Goal: Task Accomplishment & Management: Complete application form

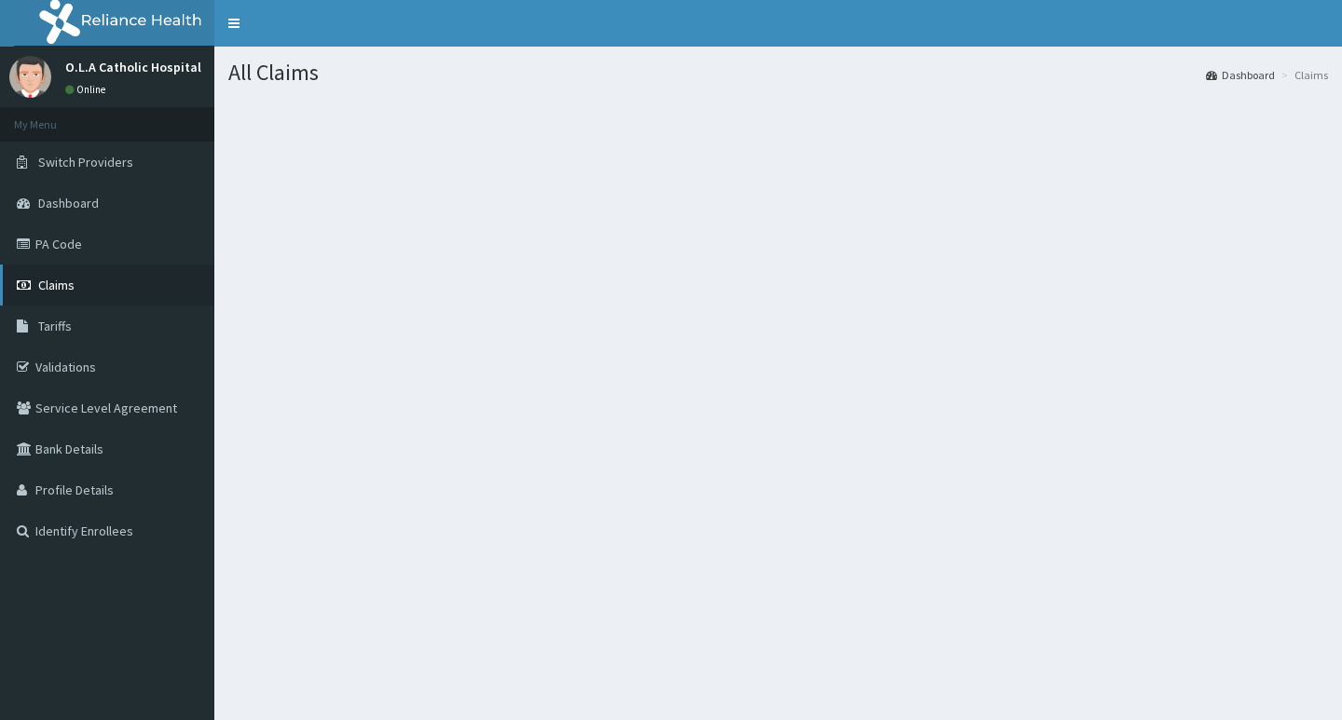
click at [53, 281] on span "Claims" at bounding box center [56, 285] width 36 height 17
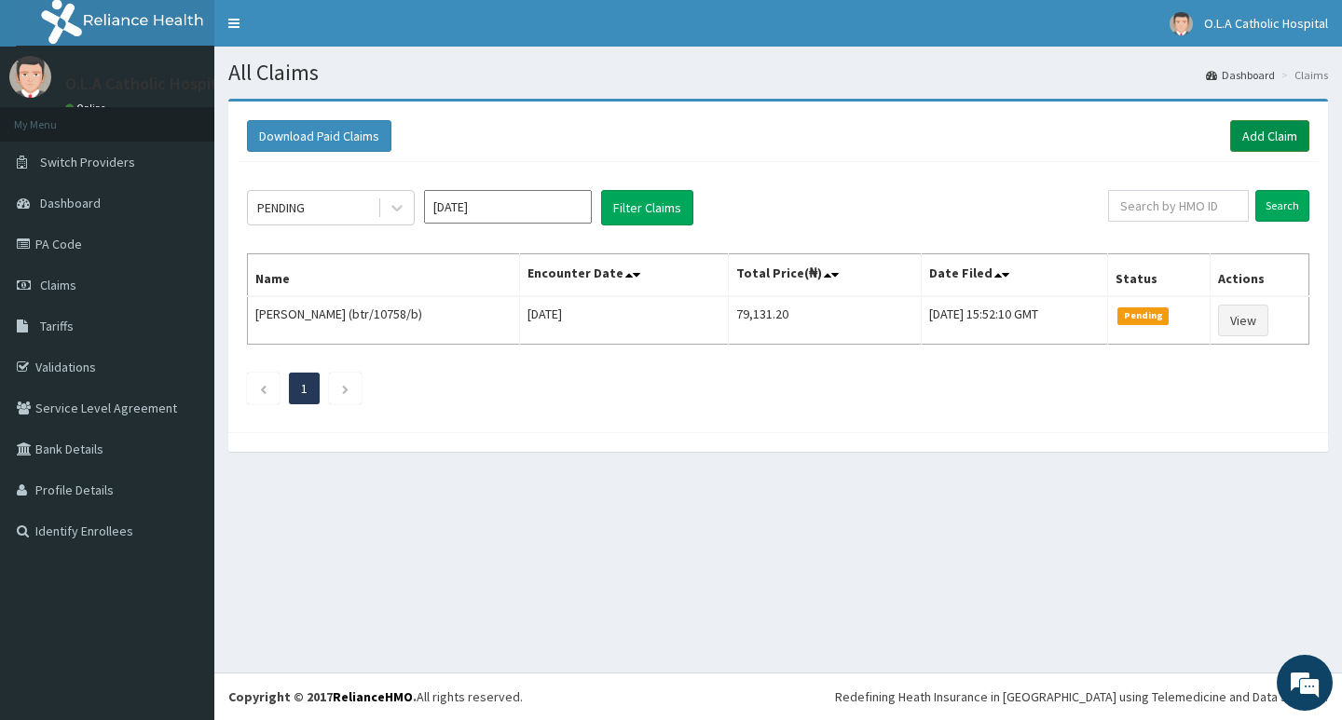
click at [1287, 132] on link "Add Claim" at bounding box center [1269, 136] width 79 height 32
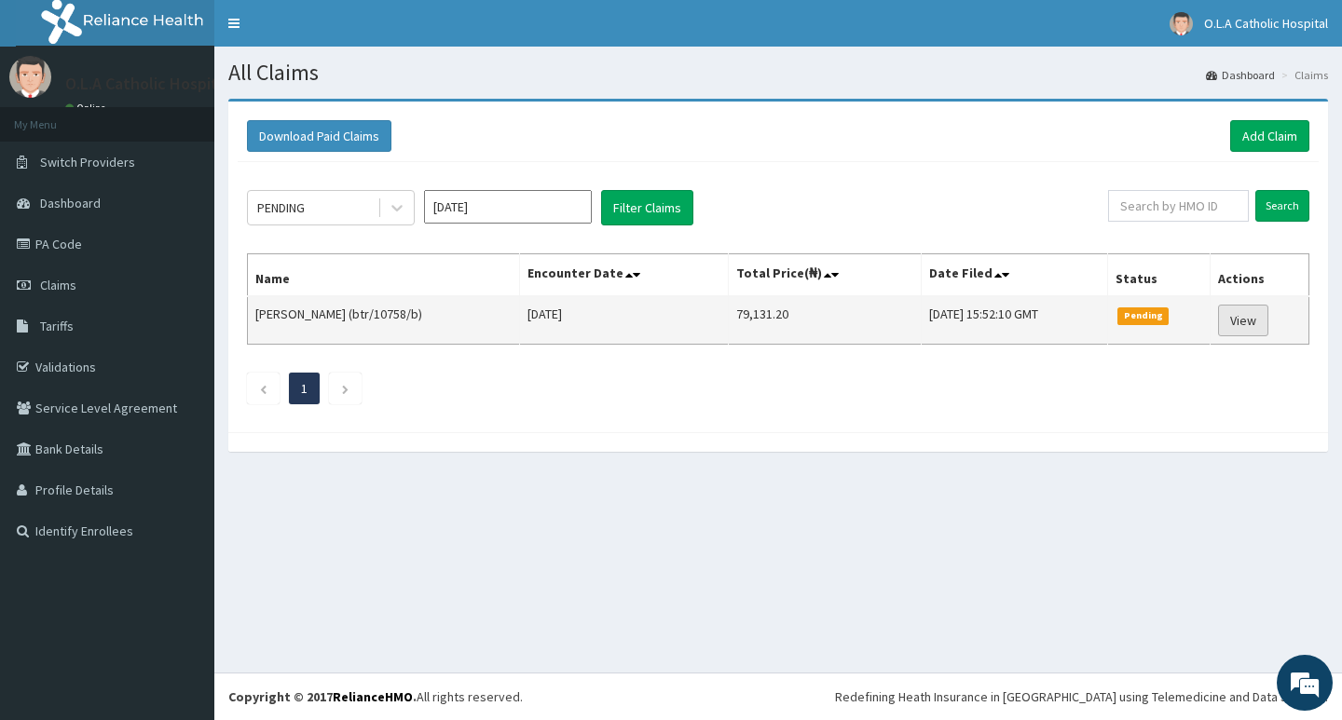
click at [1253, 326] on link "View" at bounding box center [1243, 321] width 50 height 32
click at [1256, 320] on link "View" at bounding box center [1243, 321] width 50 height 32
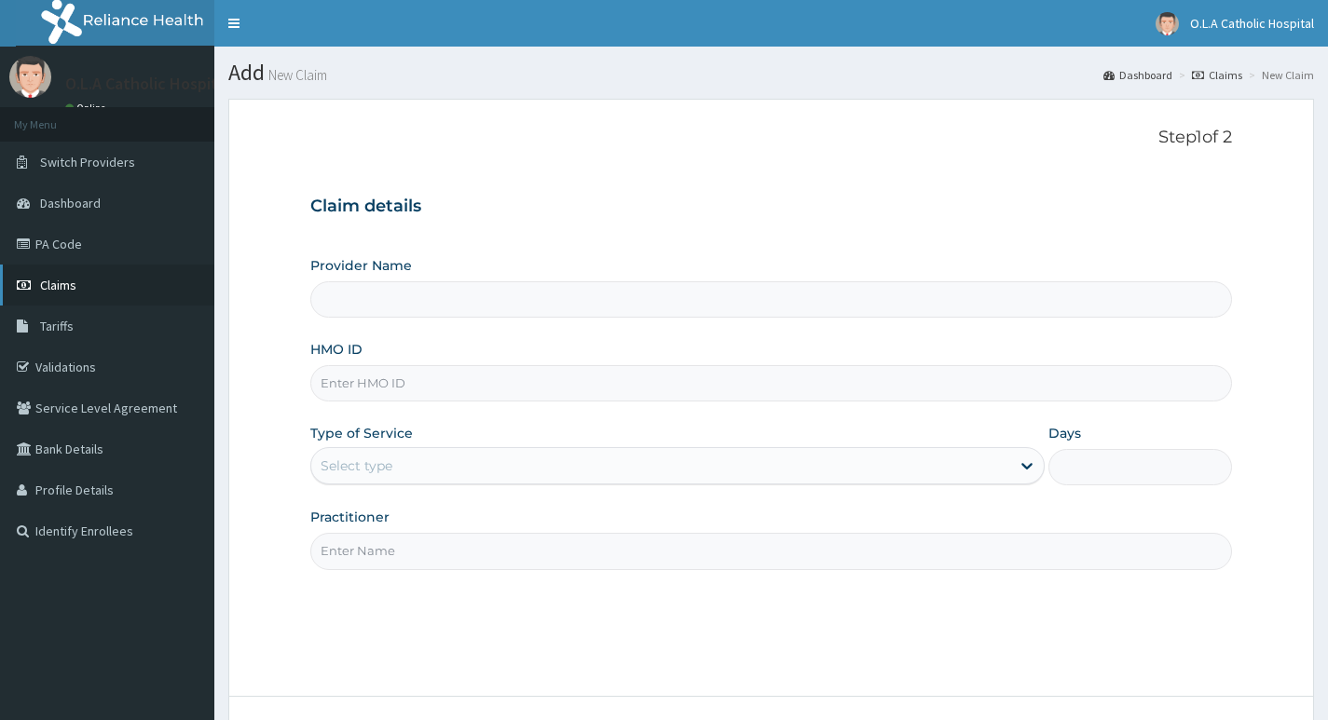
click at [71, 288] on span "Claims" at bounding box center [58, 285] width 36 height 17
click at [69, 284] on span "Claims" at bounding box center [58, 285] width 36 height 17
type input "O.L.A Catholic Hospital, [GEOGRAPHIC_DATA]"
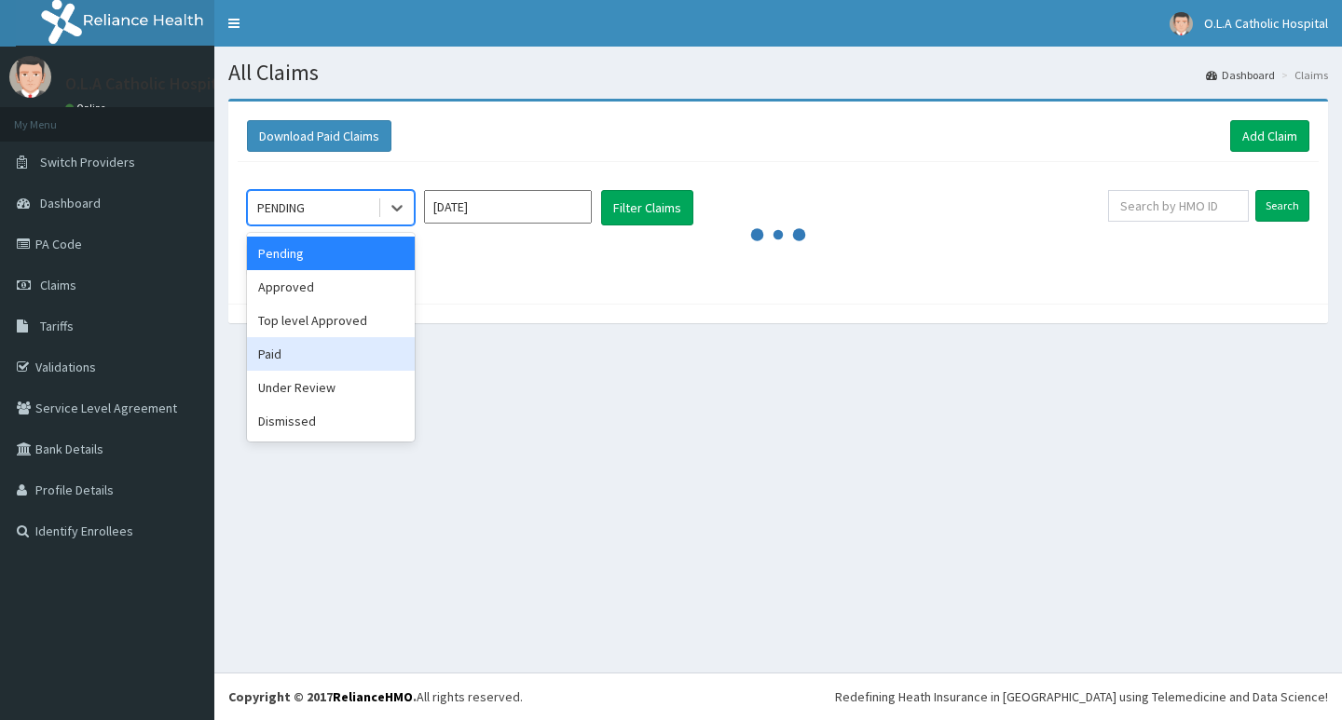
click at [305, 351] on div "Paid" at bounding box center [331, 354] width 168 height 34
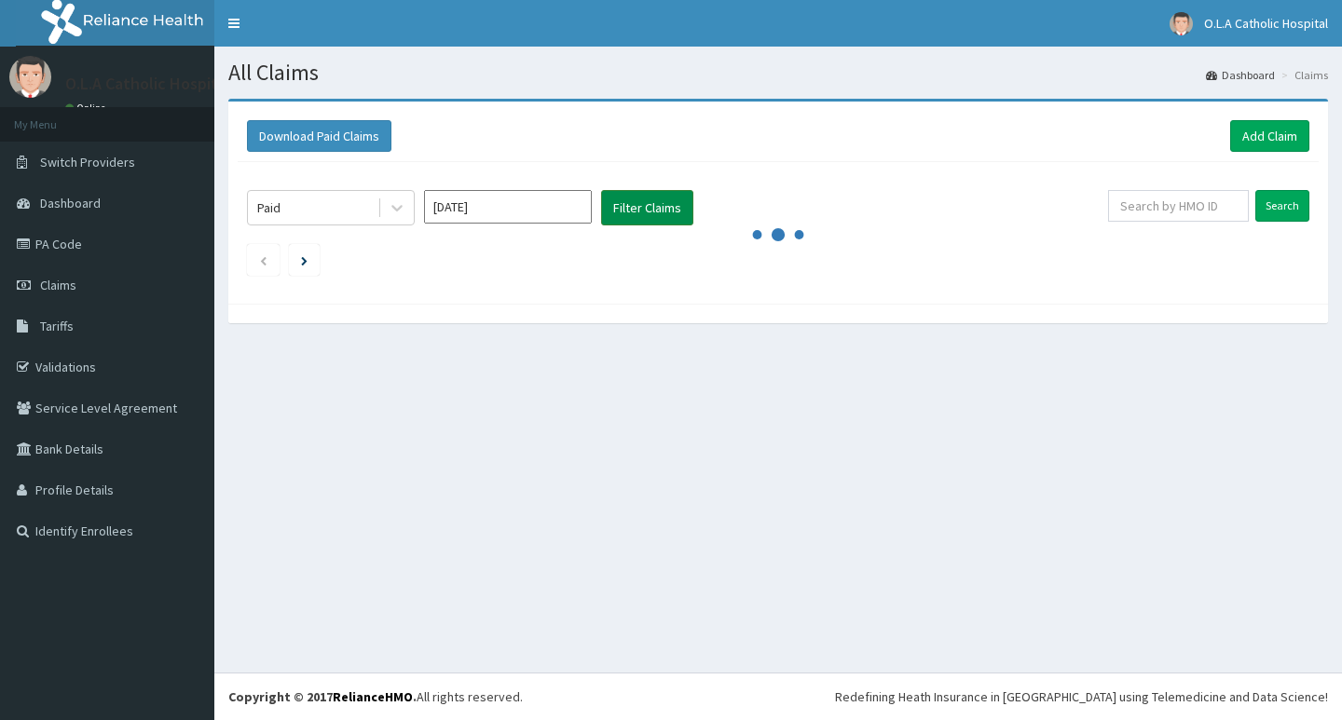
click at [645, 211] on button "Filter Claims" at bounding box center [647, 207] width 92 height 35
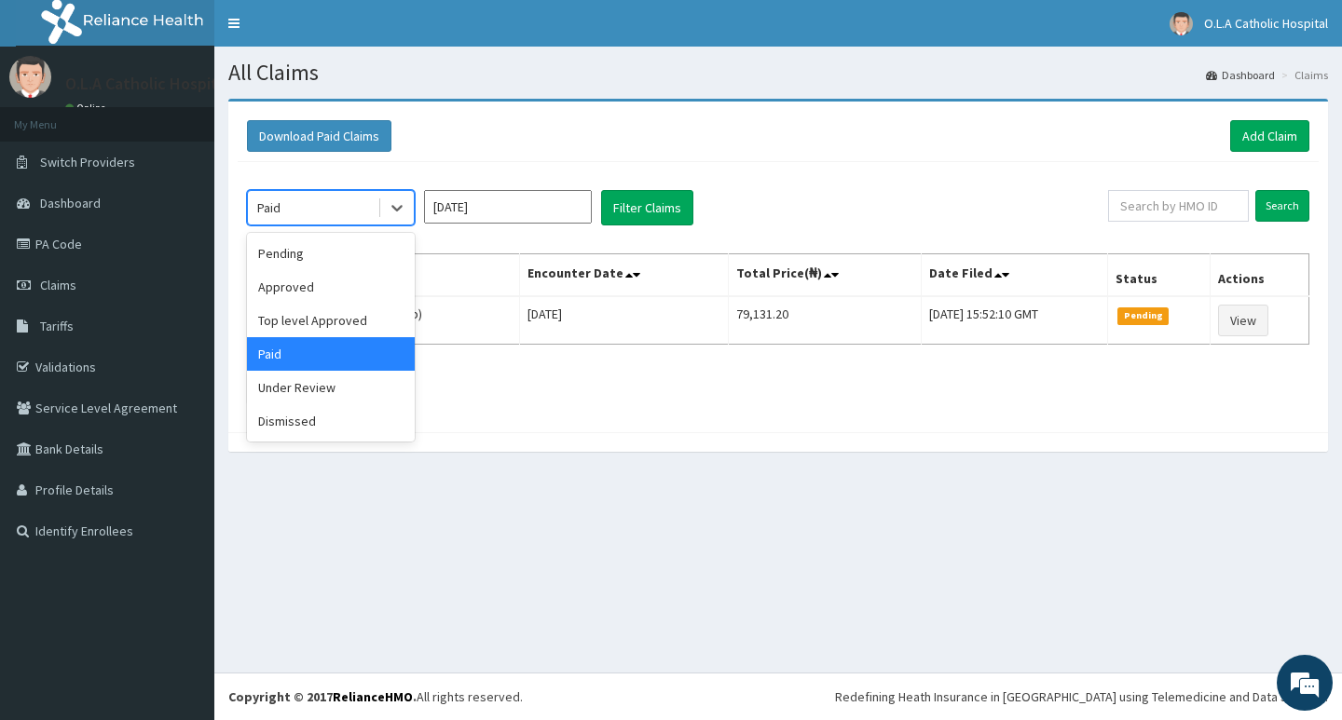
click at [332, 219] on div "Paid" at bounding box center [313, 208] width 130 height 30
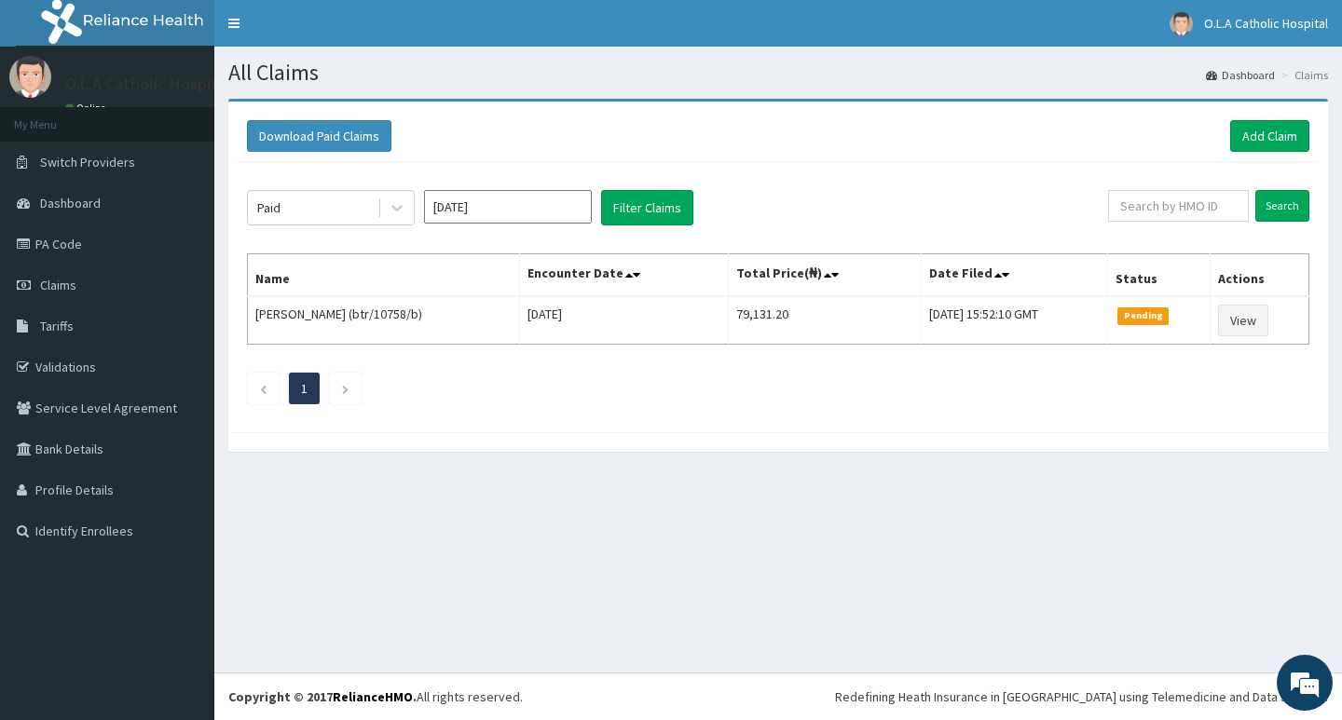
drag, startPoint x: 769, startPoint y: 757, endPoint x: 841, endPoint y: 161, distance: 599.8
click at [841, 161] on div "Download Paid Claims Add Claim" at bounding box center [778, 136] width 1081 height 51
drag, startPoint x: 1281, startPoint y: 143, endPoint x: 1268, endPoint y: 156, distance: 17.8
click at [1280, 144] on link "Add Claim" at bounding box center [1269, 136] width 79 height 32
click at [1274, 136] on link "Add Claim" at bounding box center [1269, 136] width 79 height 32
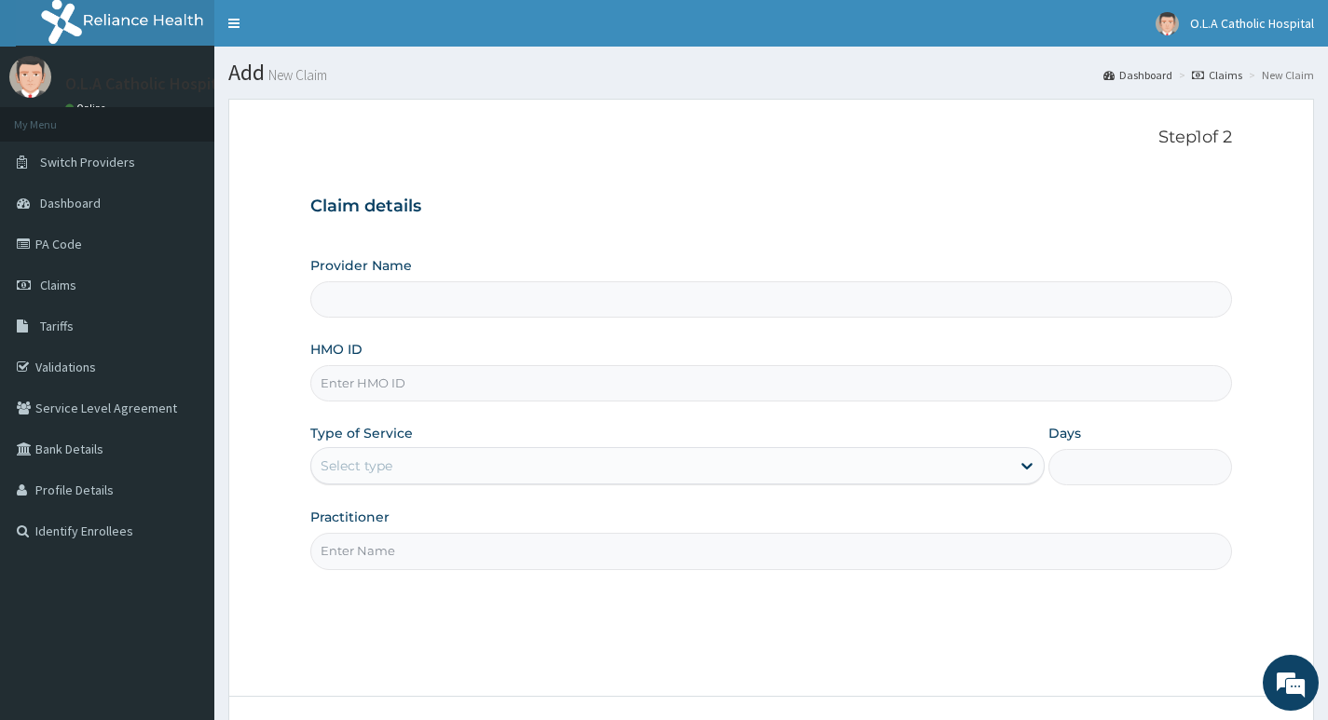
click at [500, 380] on input "HMO ID" at bounding box center [771, 383] width 922 height 36
paste input "Tax/10261/B"
type input "Tax/10261/B"
type input "O.L.A Catholic Hospital, [GEOGRAPHIC_DATA]"
type input "Tax/10261/B"
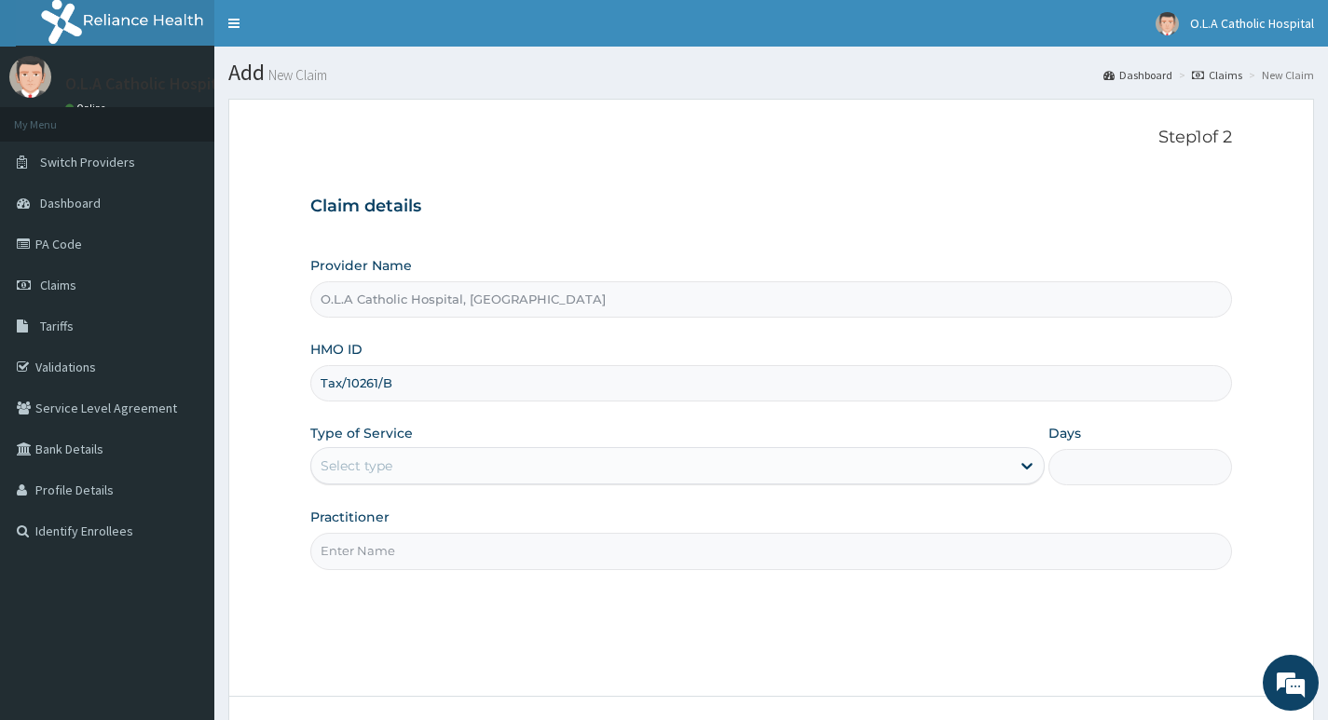
drag, startPoint x: 343, startPoint y: 469, endPoint x: 352, endPoint y: 485, distance: 19.2
click at [343, 472] on div "Select type" at bounding box center [357, 466] width 72 height 19
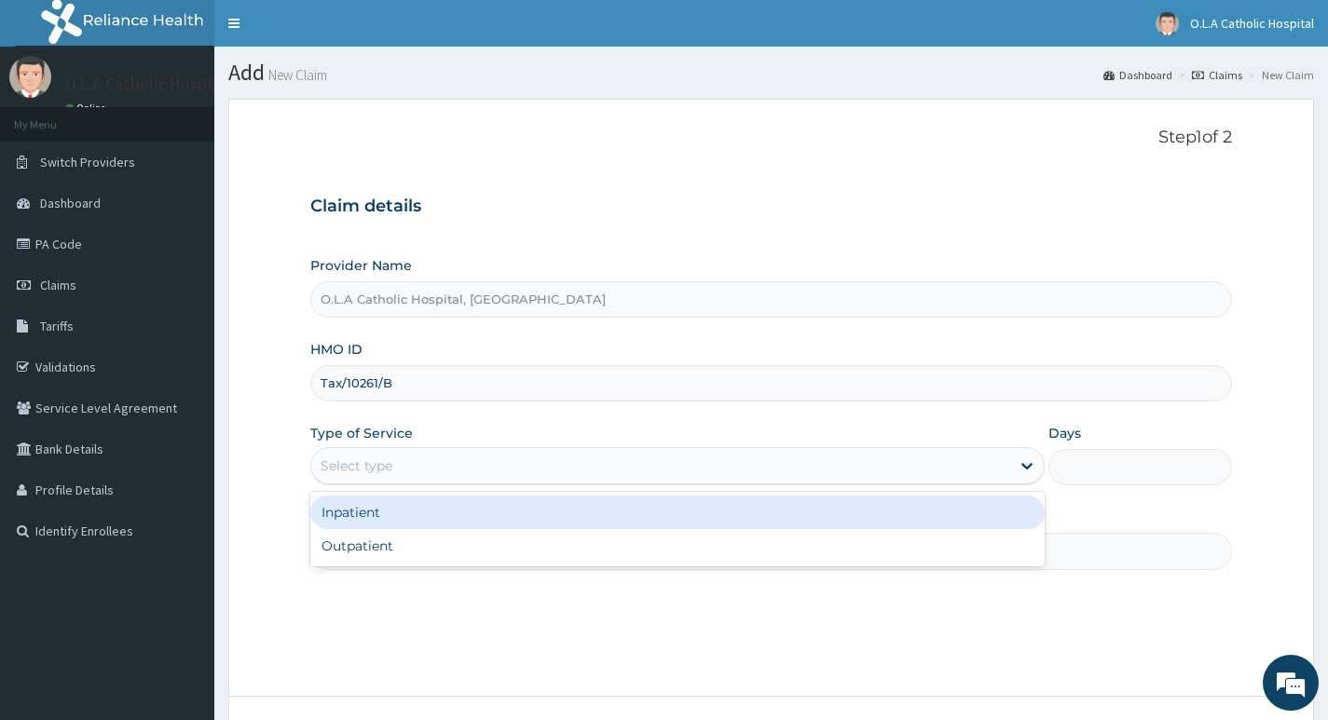
drag, startPoint x: 417, startPoint y: 522, endPoint x: 451, endPoint y: 554, distance: 47.5
click at [417, 523] on div "Inpatient" at bounding box center [677, 513] width 734 height 34
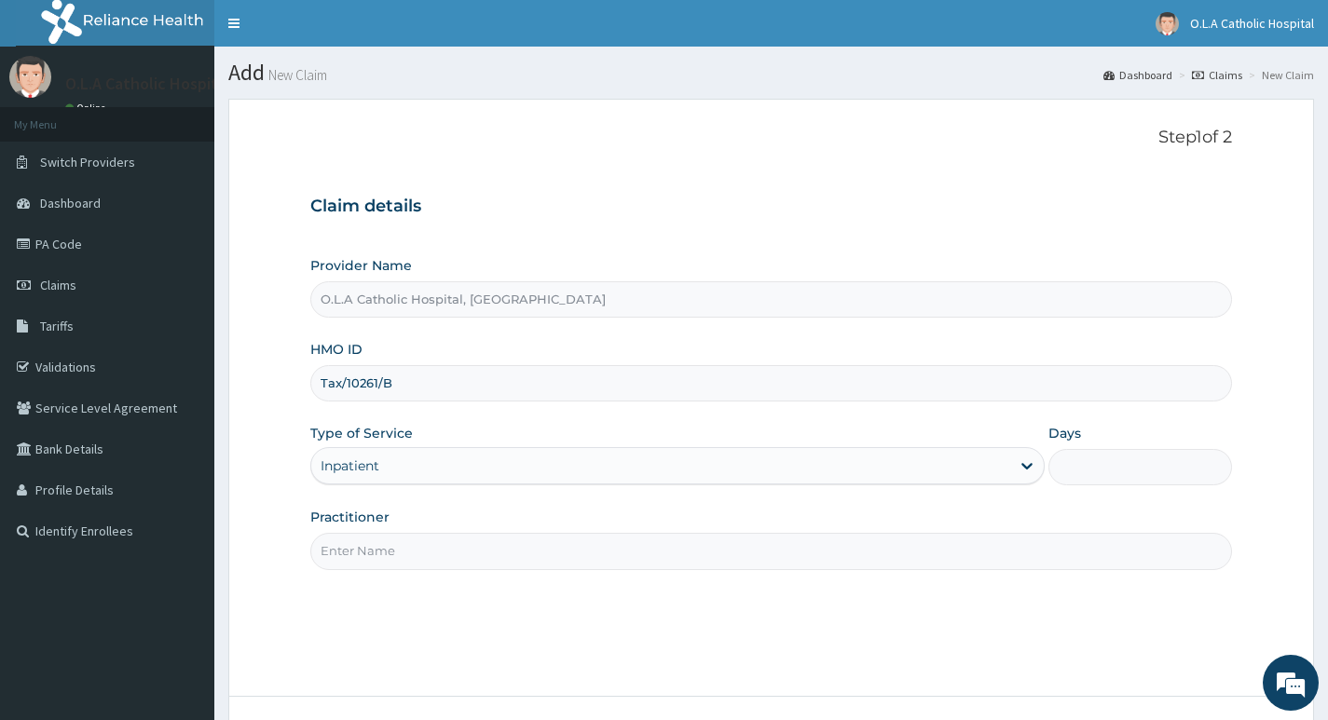
click at [1085, 473] on input "Days" at bounding box center [1140, 467] width 184 height 36
type input "3"
drag, startPoint x: 588, startPoint y: 541, endPoint x: 586, endPoint y: 560, distance: 18.7
click at [588, 553] on input "Practitioner" at bounding box center [771, 551] width 922 height 36
type input "DR [PERSON_NAME]"
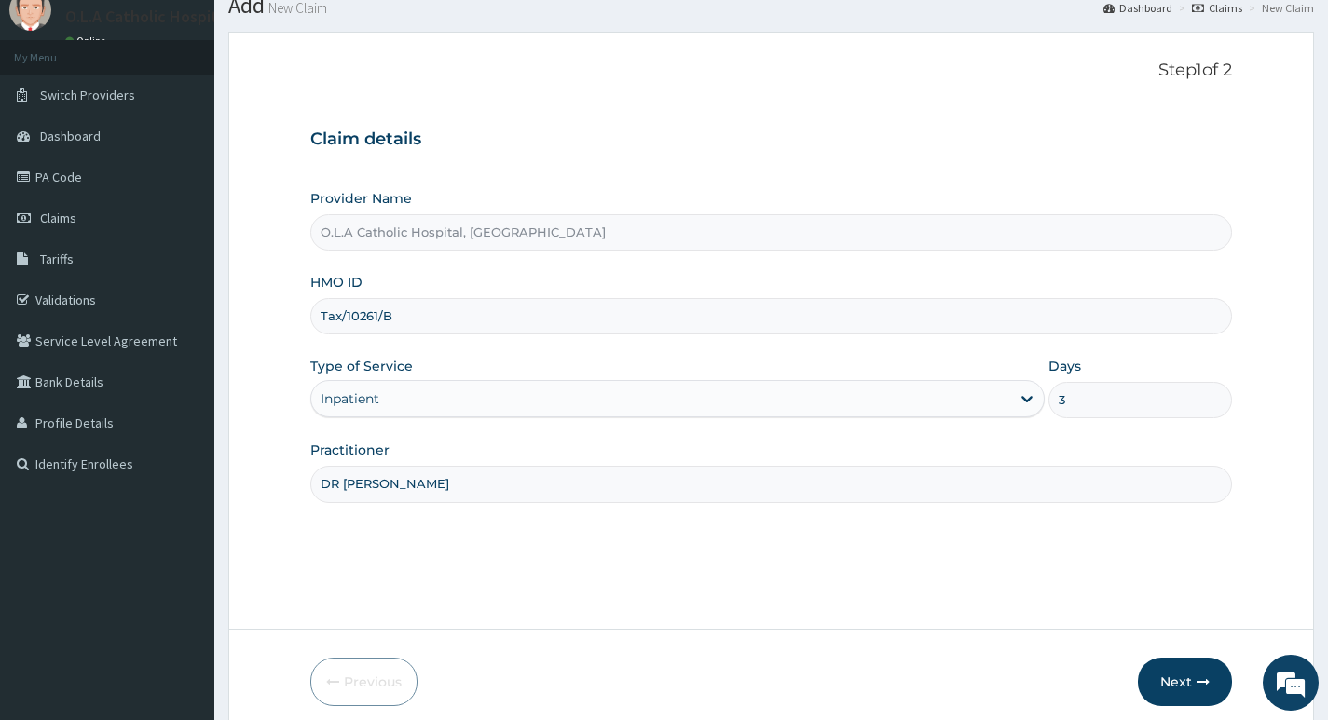
scroll to position [143, 0]
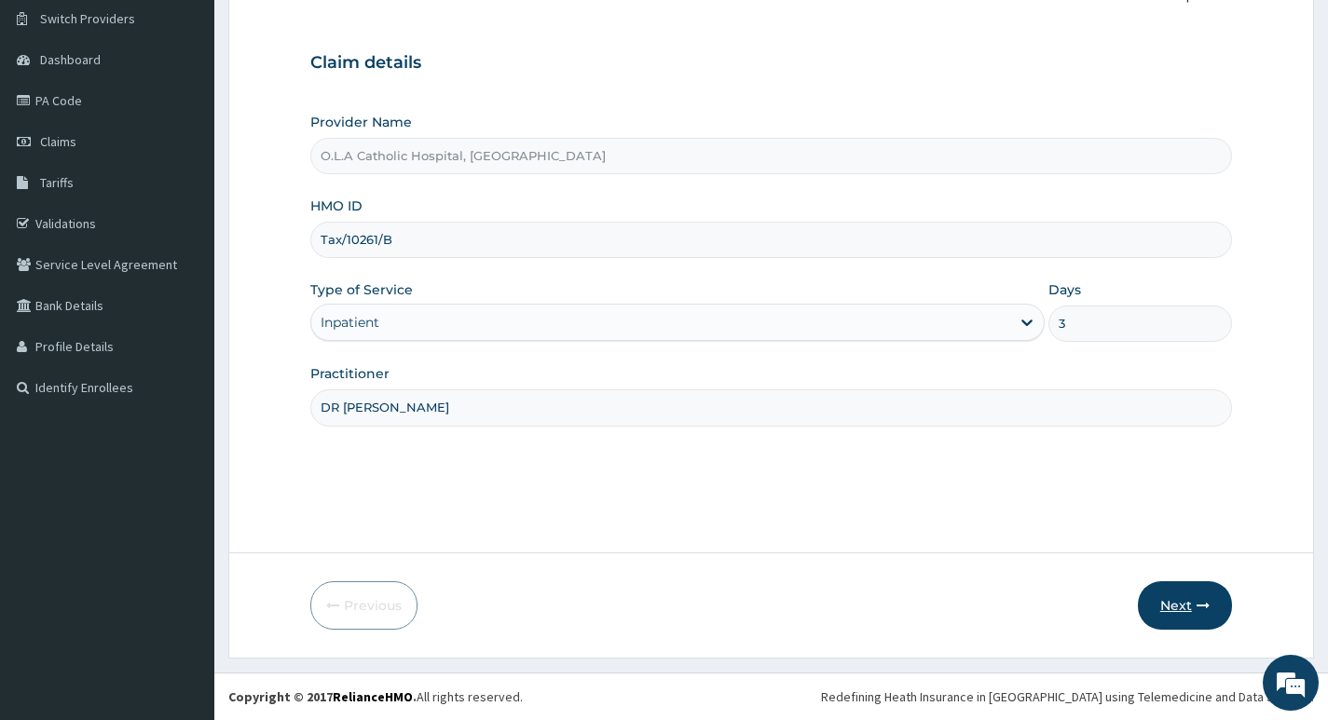
click at [1182, 592] on button "Next" at bounding box center [1185, 605] width 94 height 48
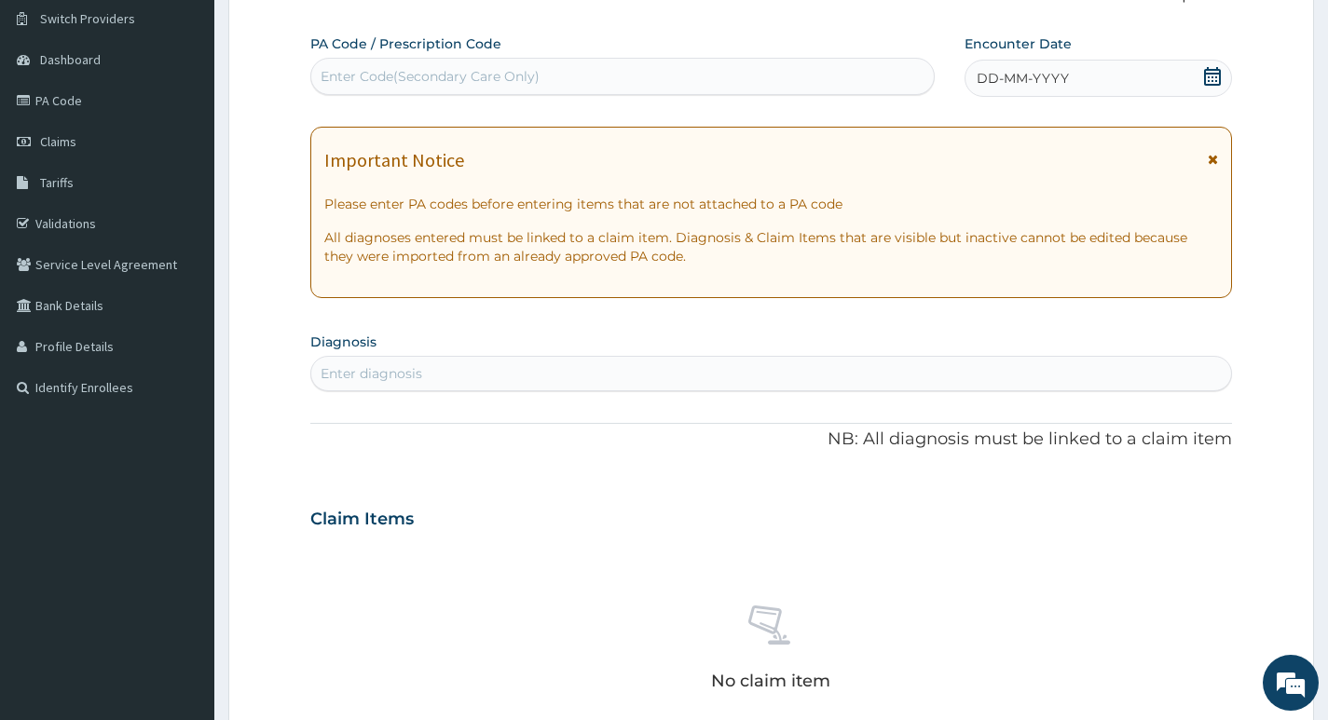
scroll to position [0, 0]
click at [520, 80] on div "Enter Code(Secondary Care Only)" at bounding box center [430, 76] width 219 height 19
paste input "PA/09D6DB"
type input "PA/09D6DB"
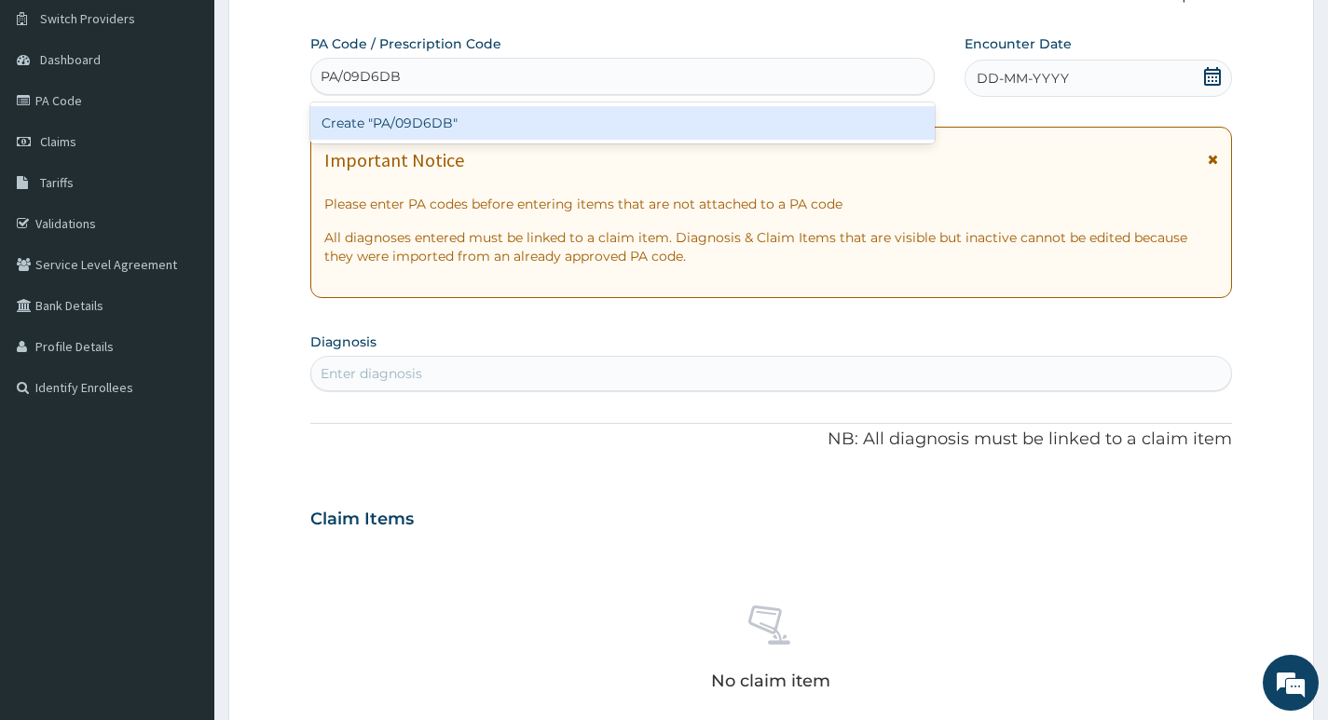
click at [626, 137] on div "Create "PA/09D6DB"" at bounding box center [622, 123] width 624 height 34
